Goal: Task Accomplishment & Management: Use online tool/utility

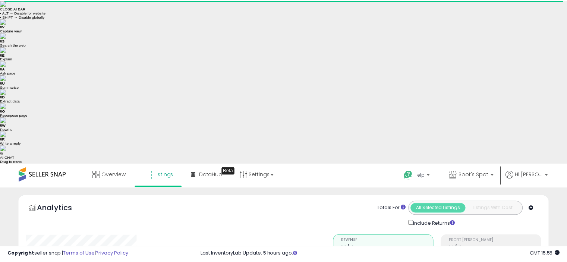
scroll to position [149, 0]
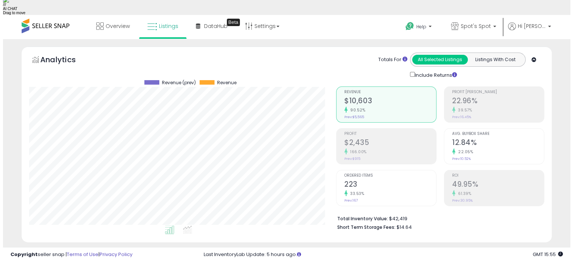
scroll to position [153, 307]
type input "**********"
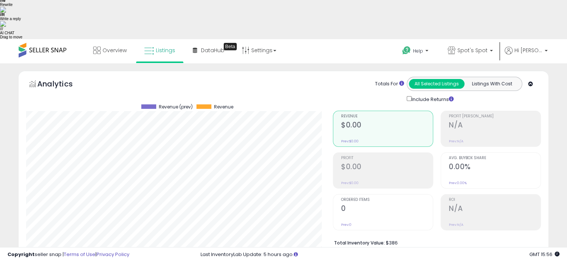
scroll to position [94, 0]
